Goal: Check status

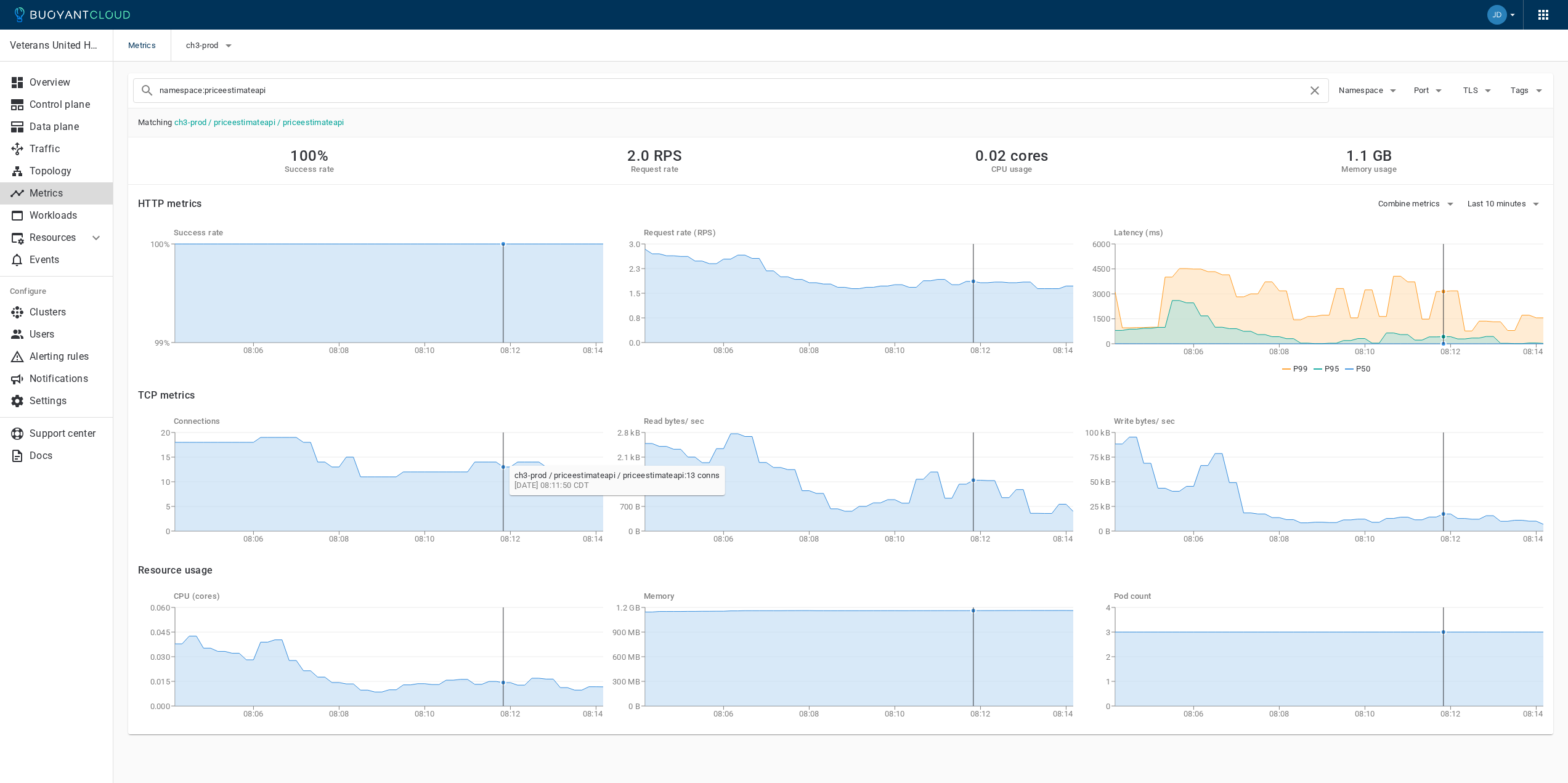
scroll to position [4, 0]
click at [1488, 200] on span "Last 10 minutes" at bounding box center [1498, 203] width 61 height 10
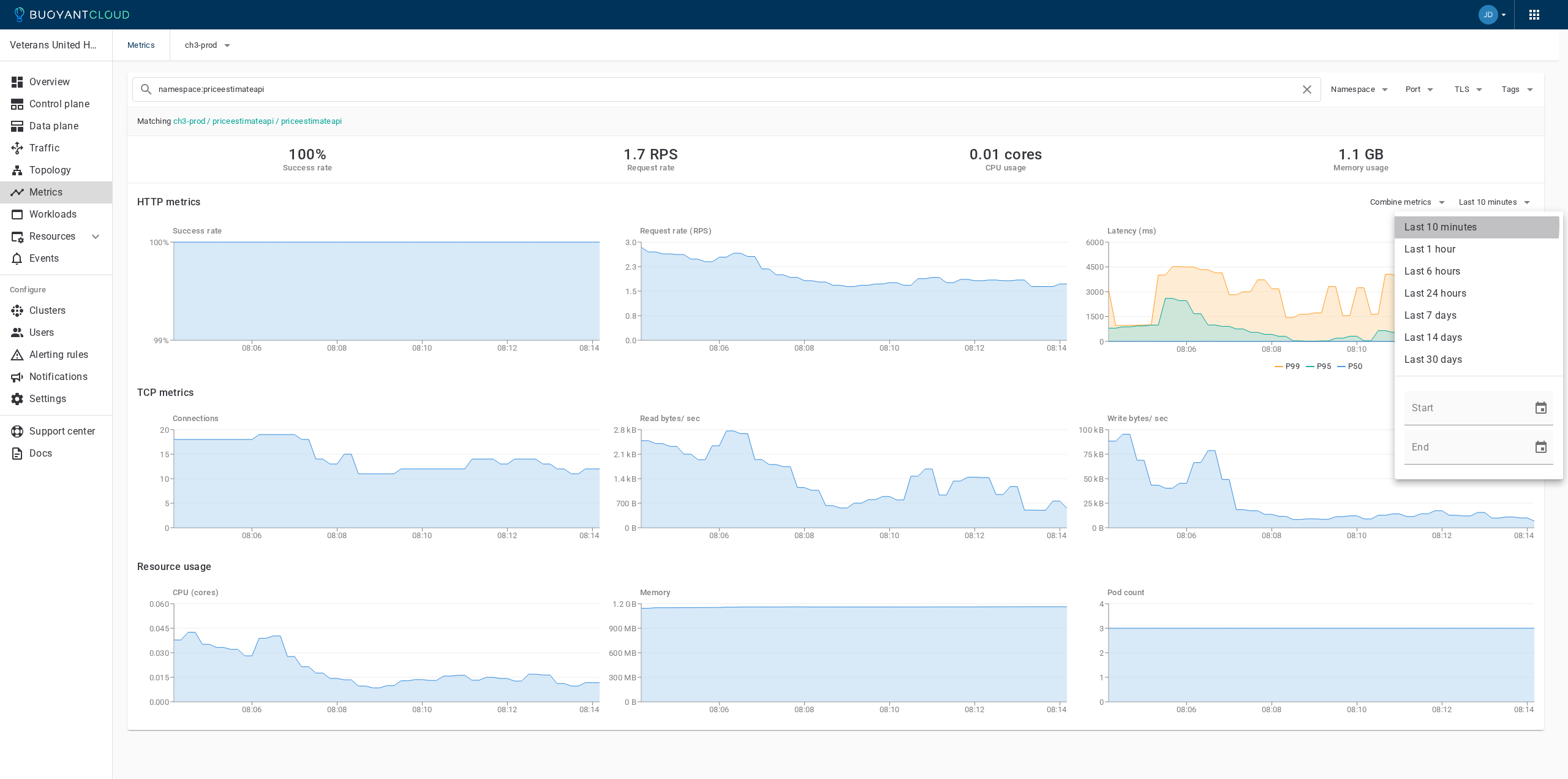
click at [1434, 225] on li "Last 10 minutes" at bounding box center [1478, 227] width 169 height 22
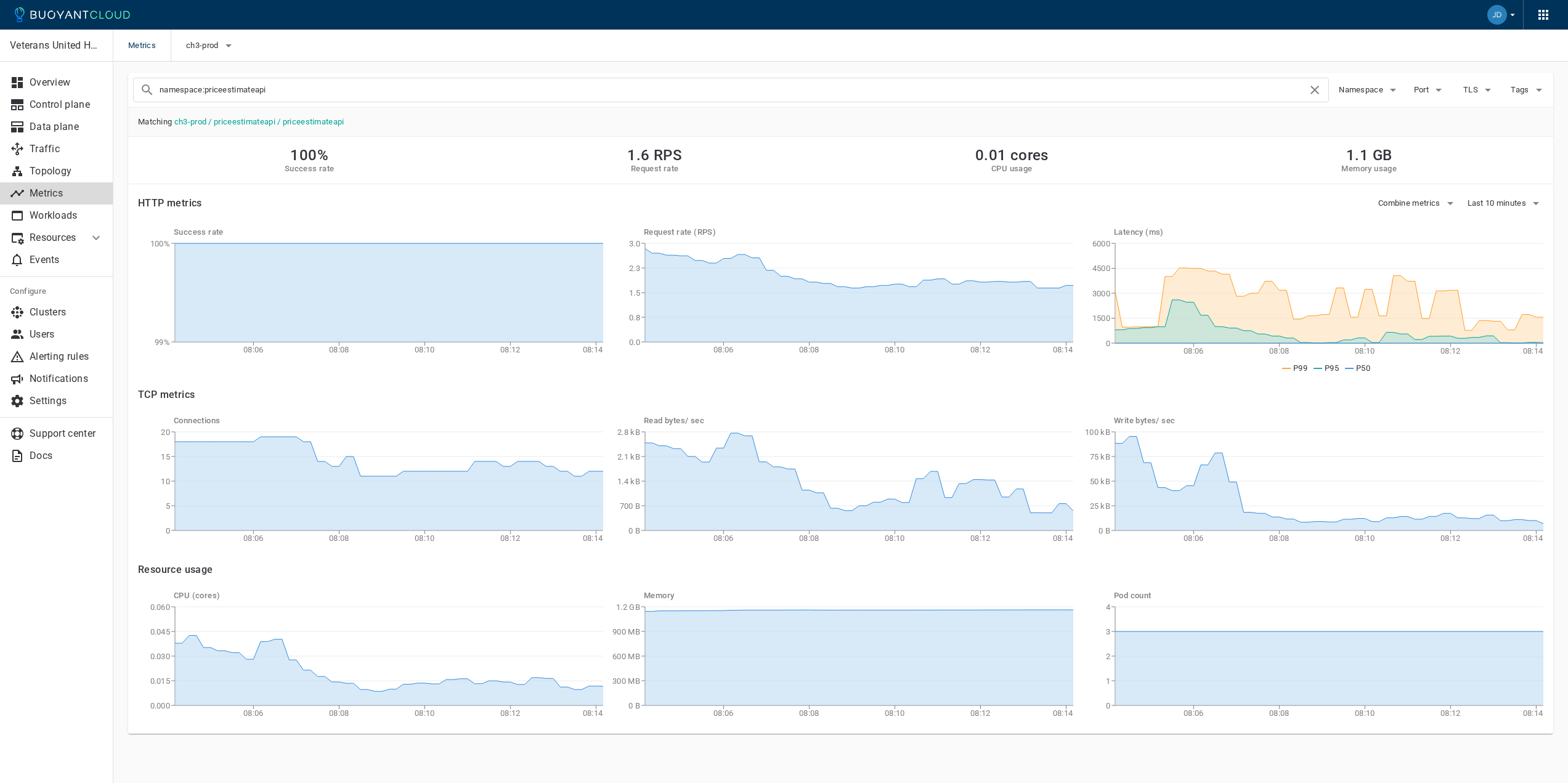
click at [43, 189] on p "Metrics" at bounding box center [66, 193] width 74 height 12
checkbox input "false"
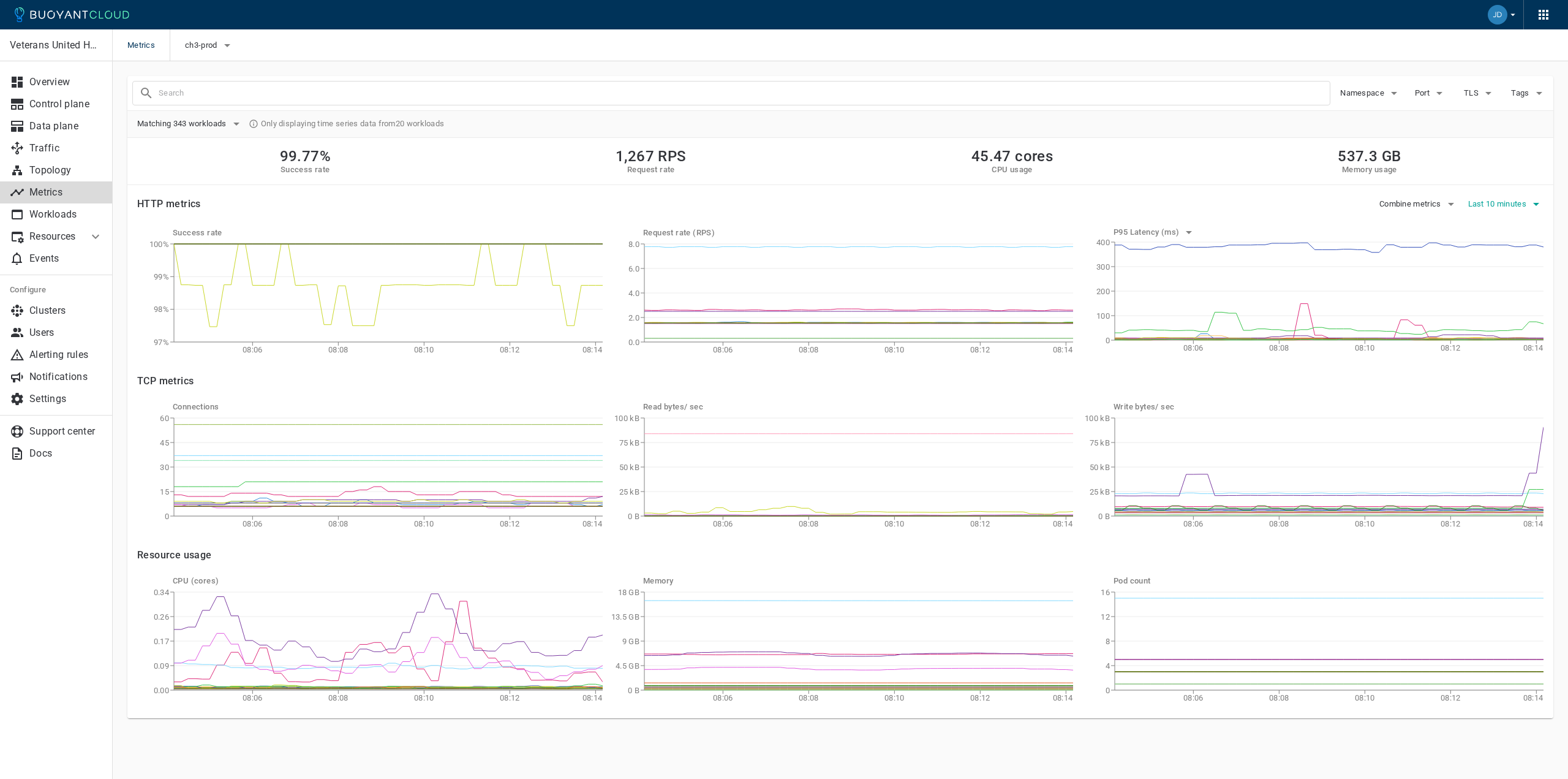
click at [1487, 209] on span "Last 10 minutes" at bounding box center [1498, 204] width 61 height 10
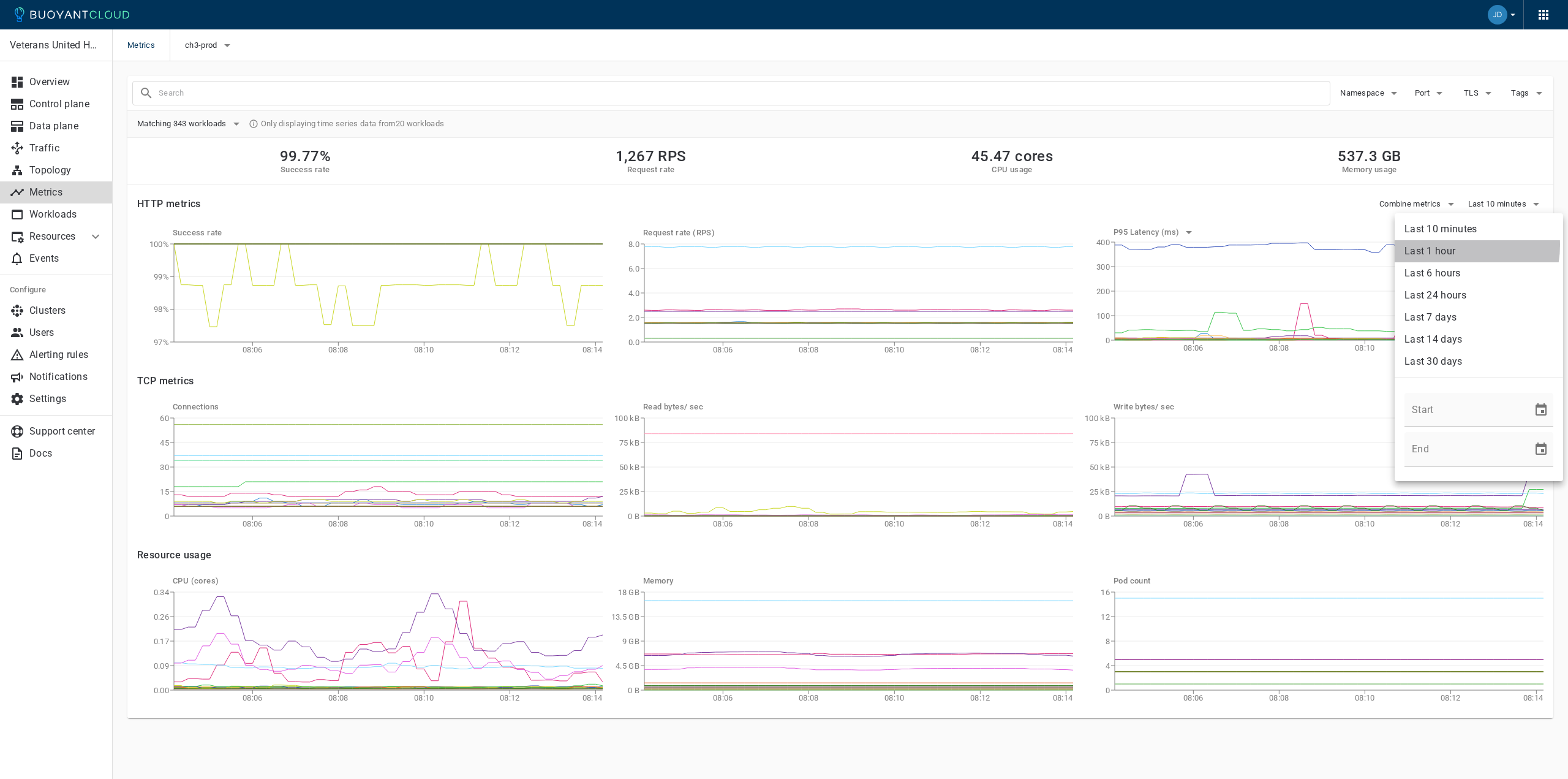
click at [1451, 245] on li "Last 1 hour" at bounding box center [1478, 251] width 169 height 22
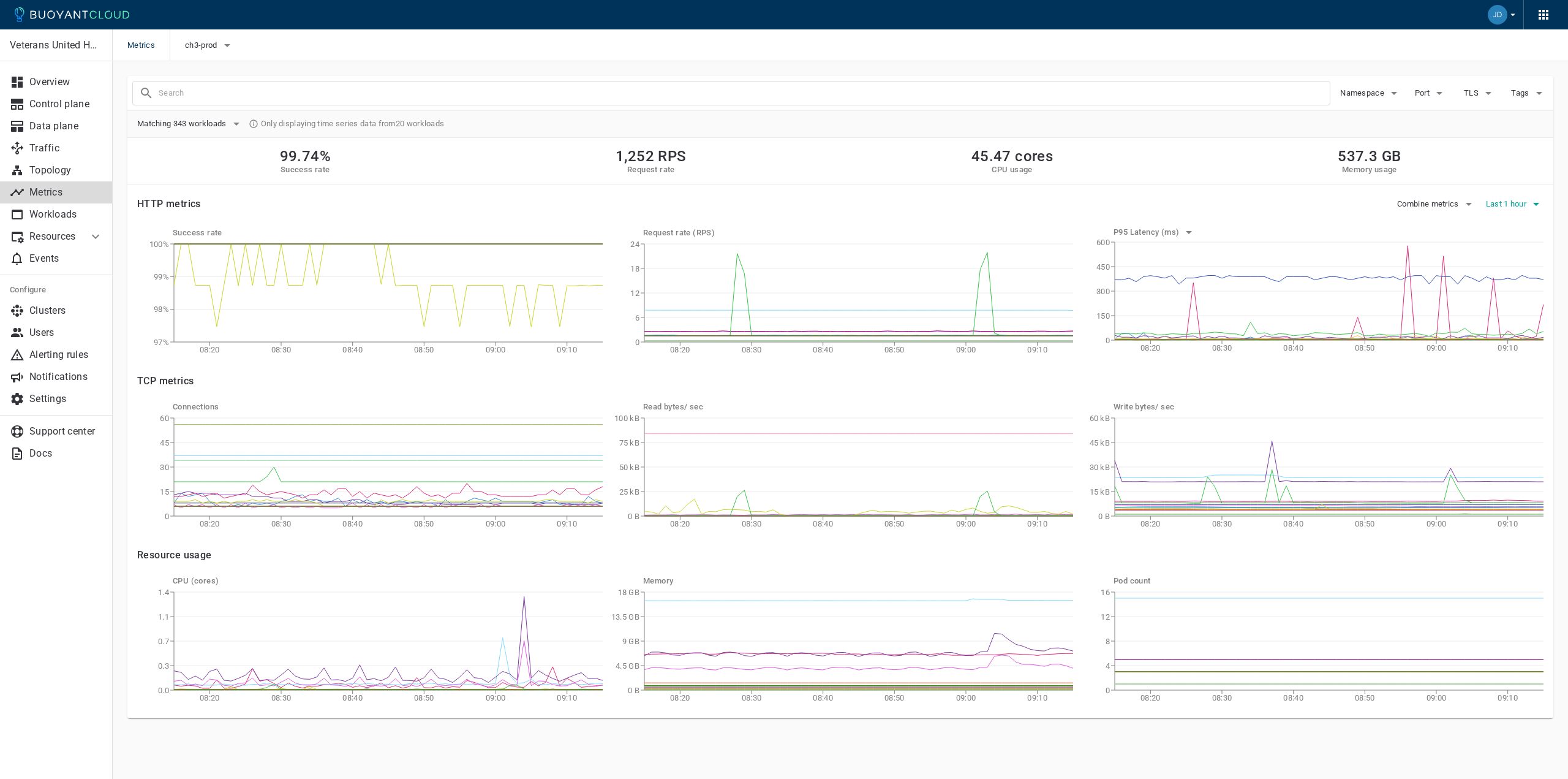
click at [1509, 205] on span "Last 1 hour" at bounding box center [1507, 204] width 43 height 10
click at [1470, 236] on li "Last 10 minutes" at bounding box center [1478, 229] width 169 height 22
